Goal: Use online tool/utility: Utilize a website feature to perform a specific function

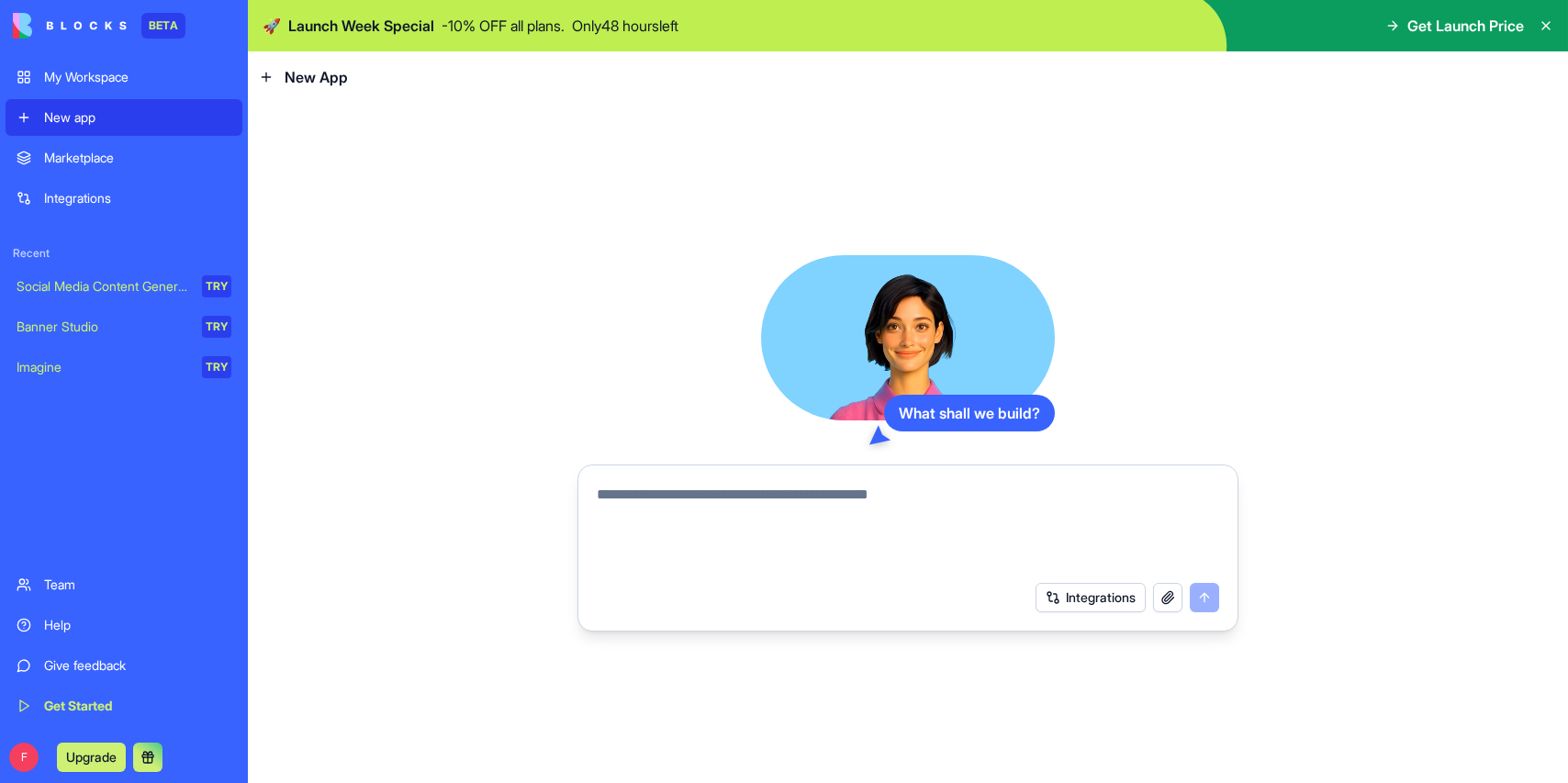
click at [639, 501] on textarea at bounding box center [908, 528] width 622 height 89
type textarea "**********"
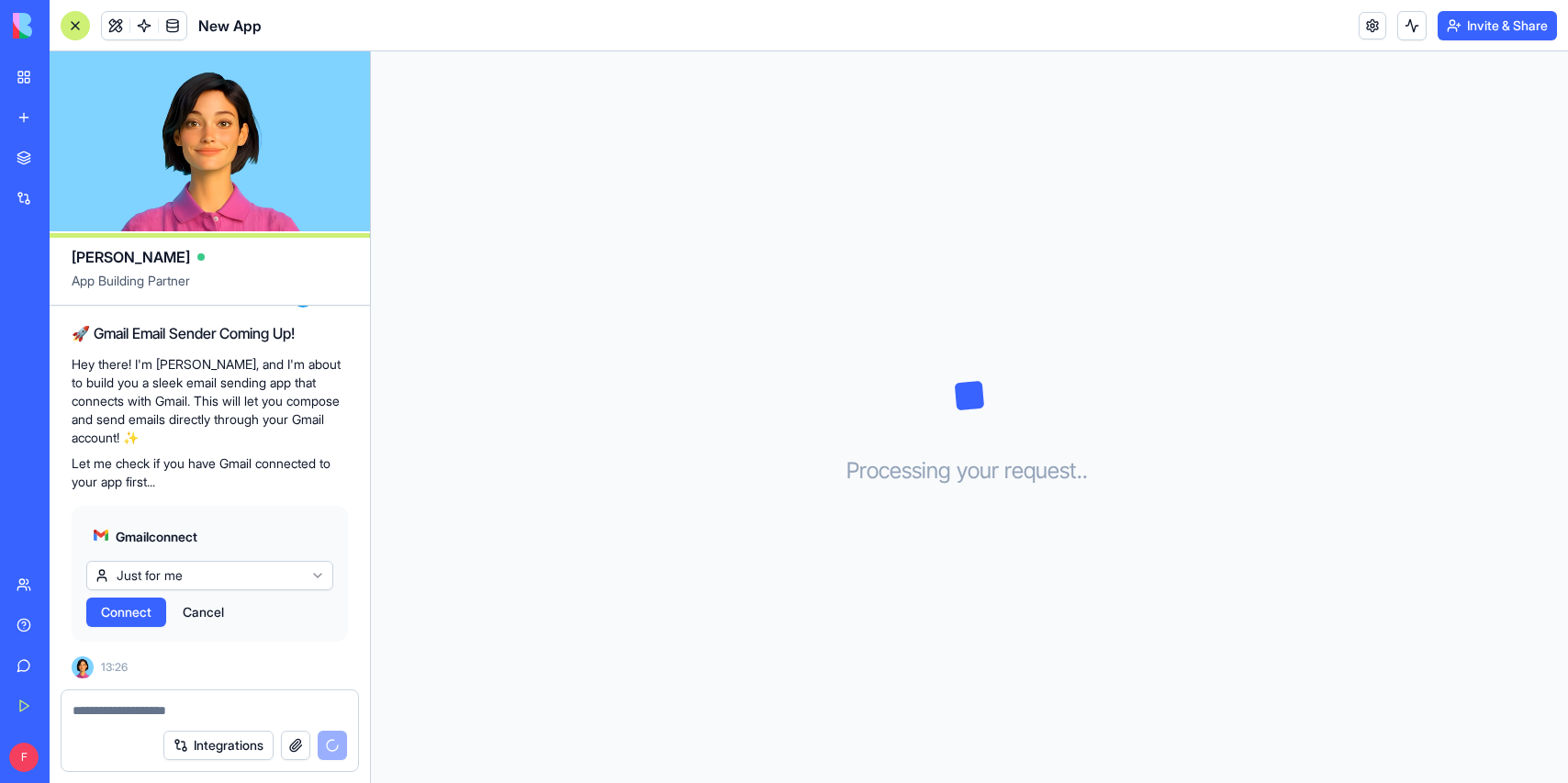
scroll to position [277, 0]
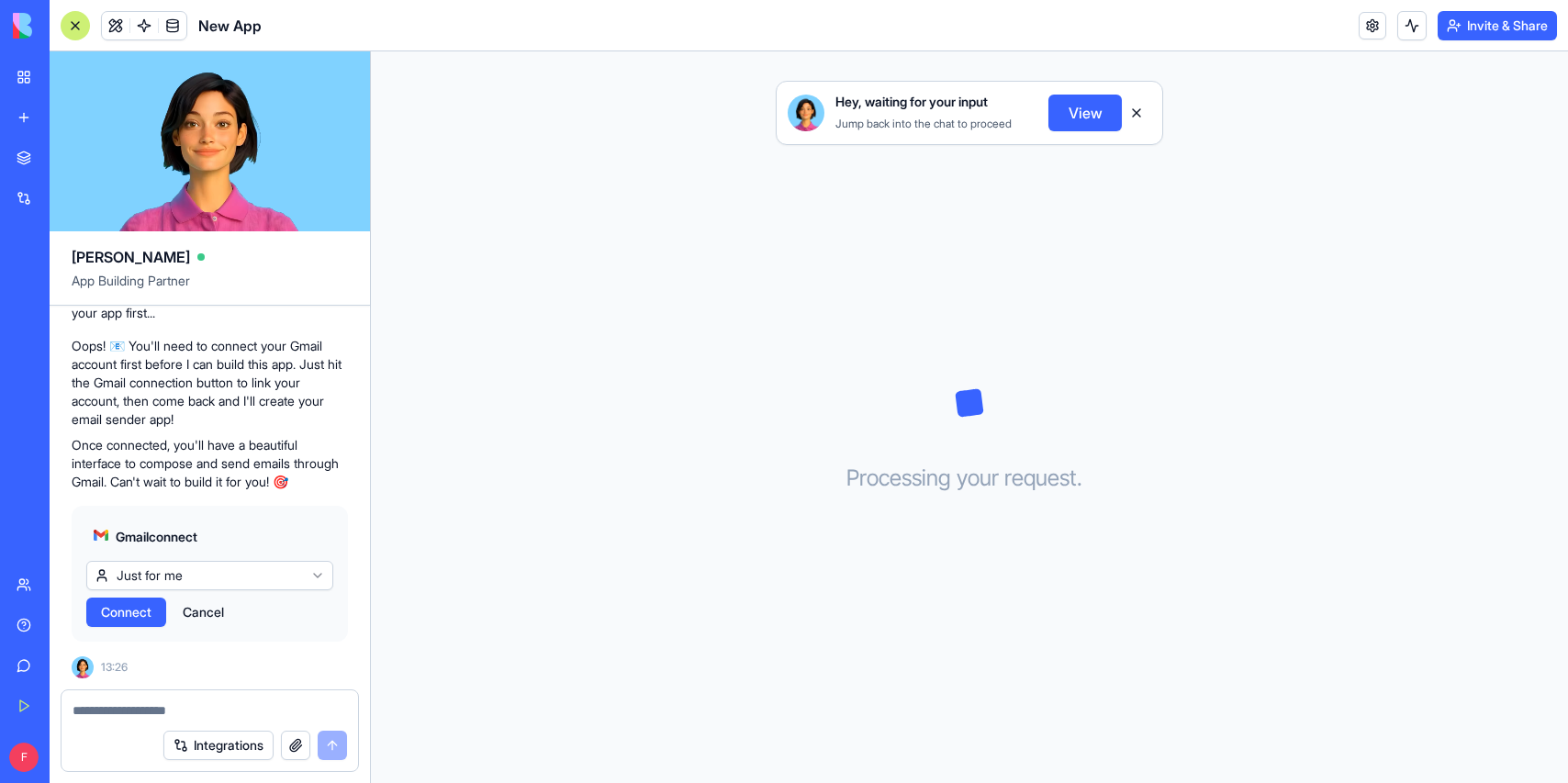
click at [128, 614] on span "Connect" at bounding box center [126, 612] width 50 height 18
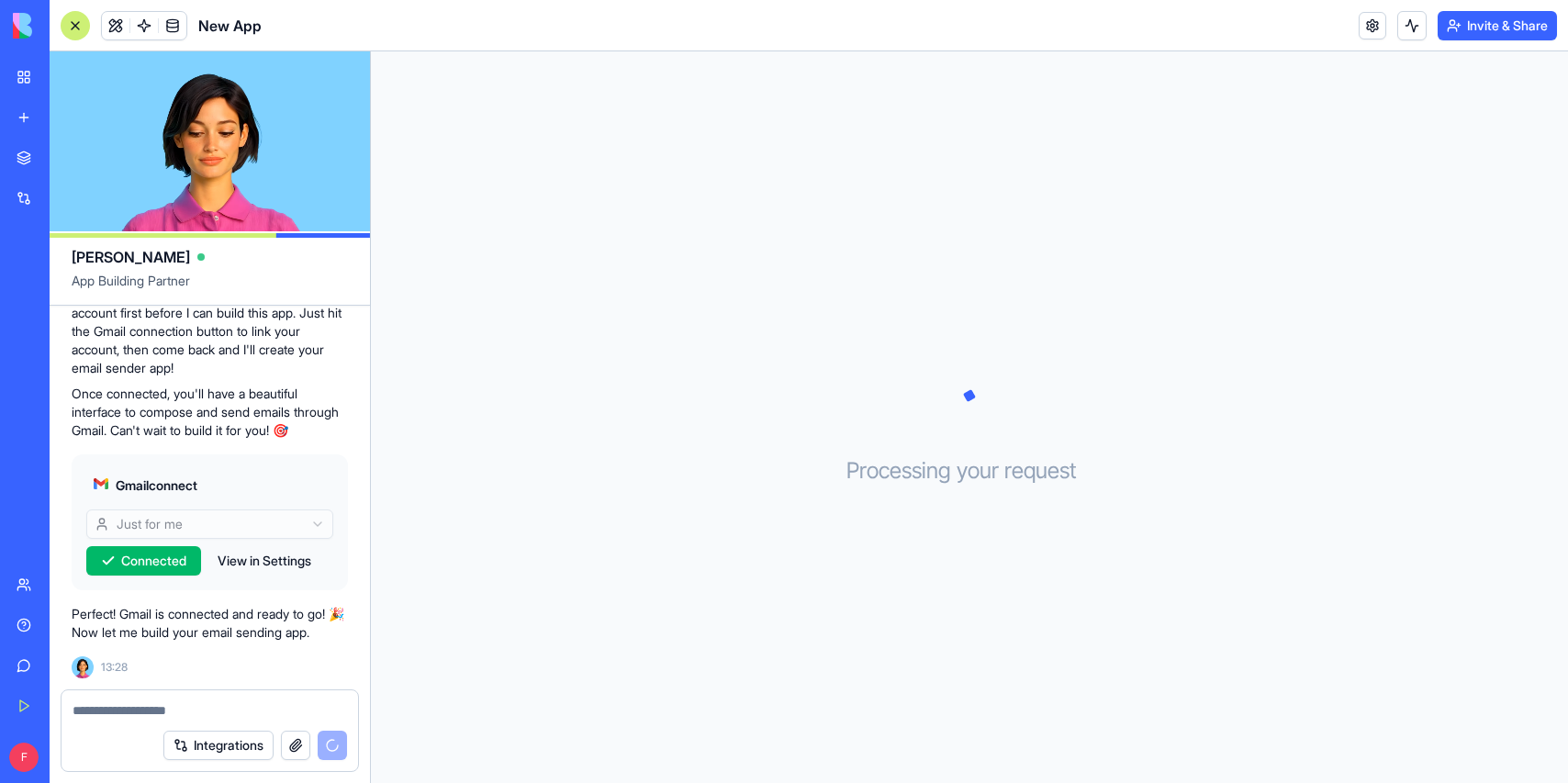
scroll to position [362, 0]
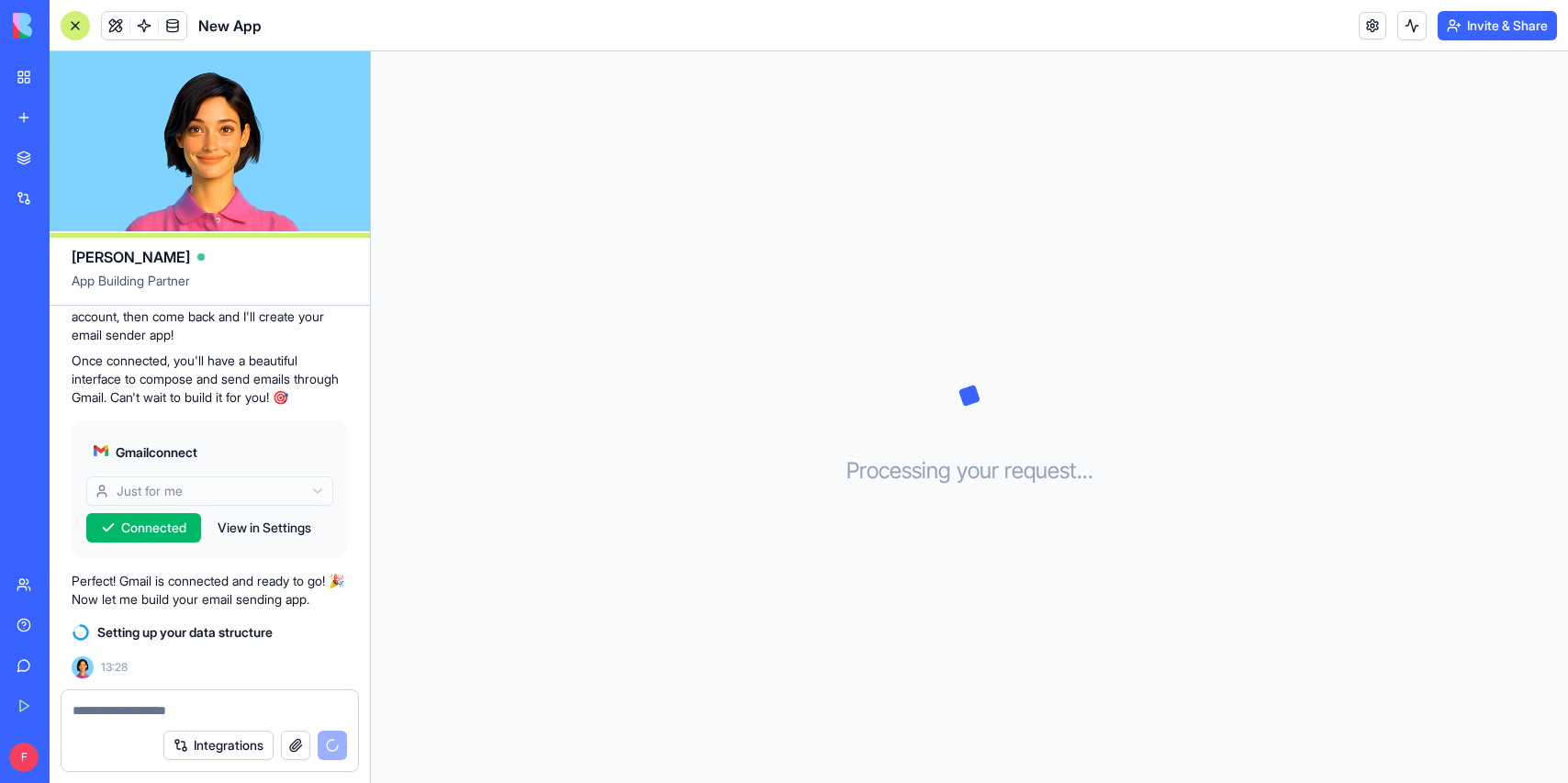
click at [803, 271] on div "Processing your request . . ." at bounding box center [969, 417] width 1197 height 732
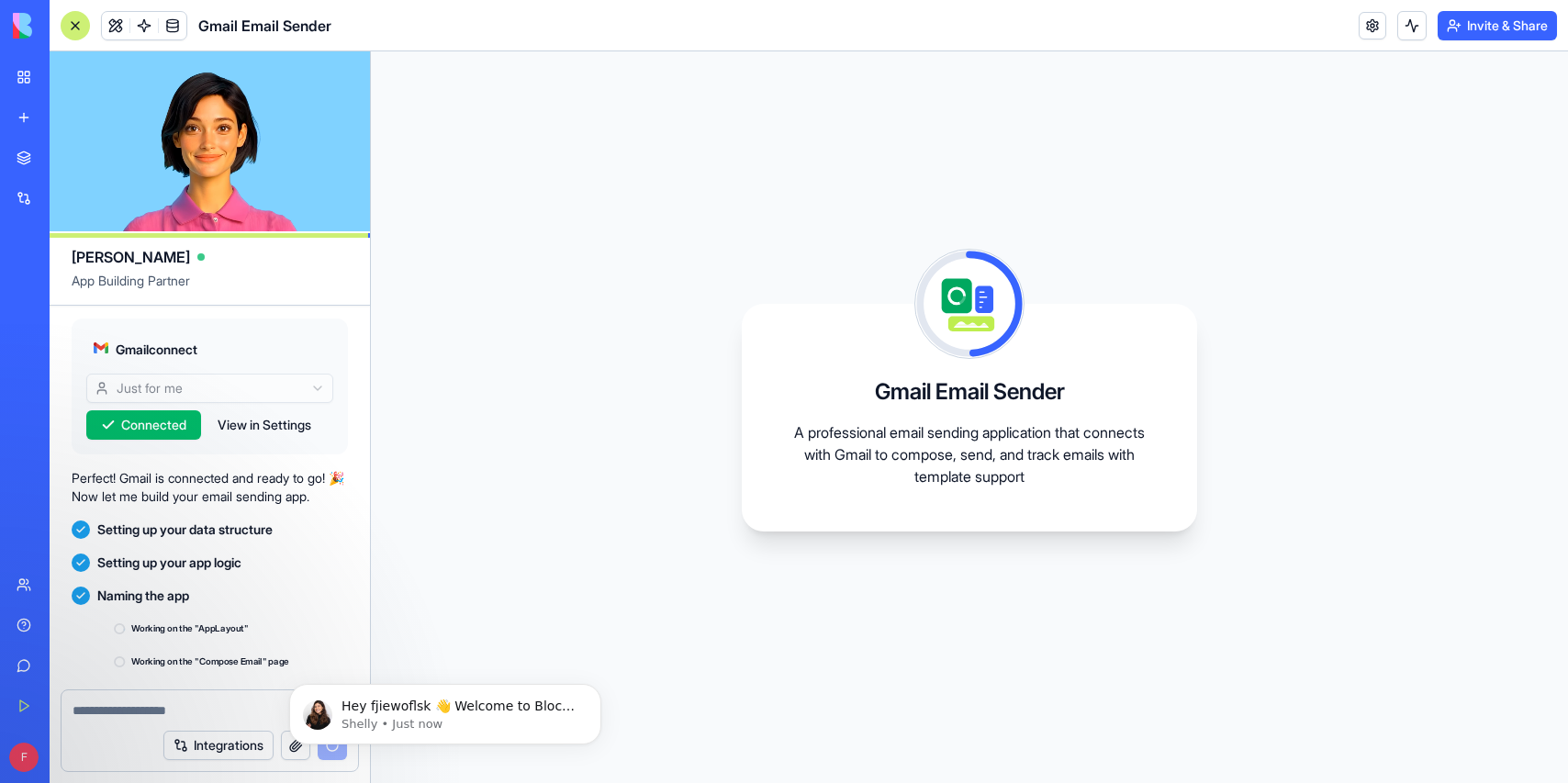
scroll to position [561, 0]
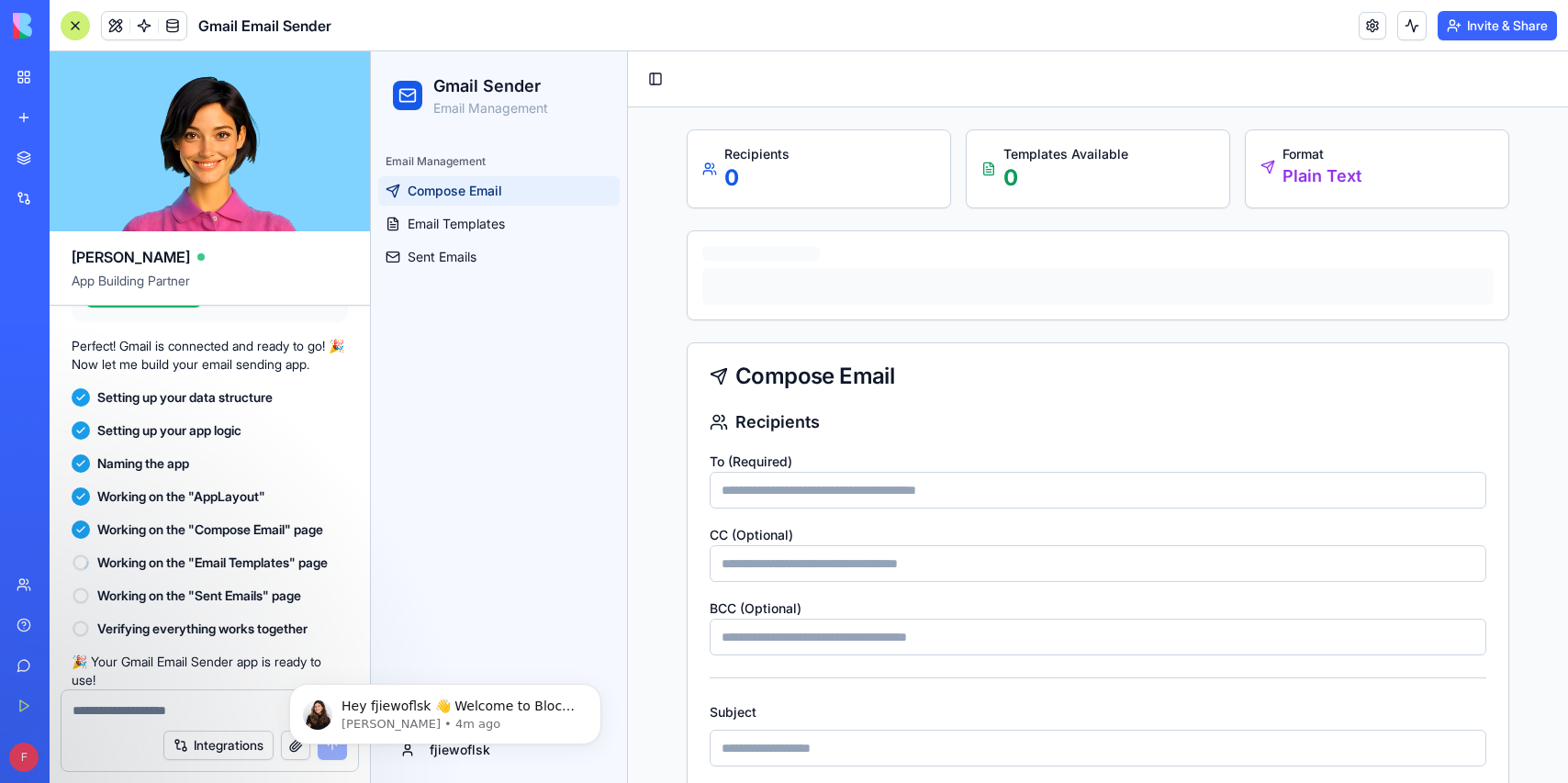
scroll to position [762, 0]
